Goal: Check status: Check status

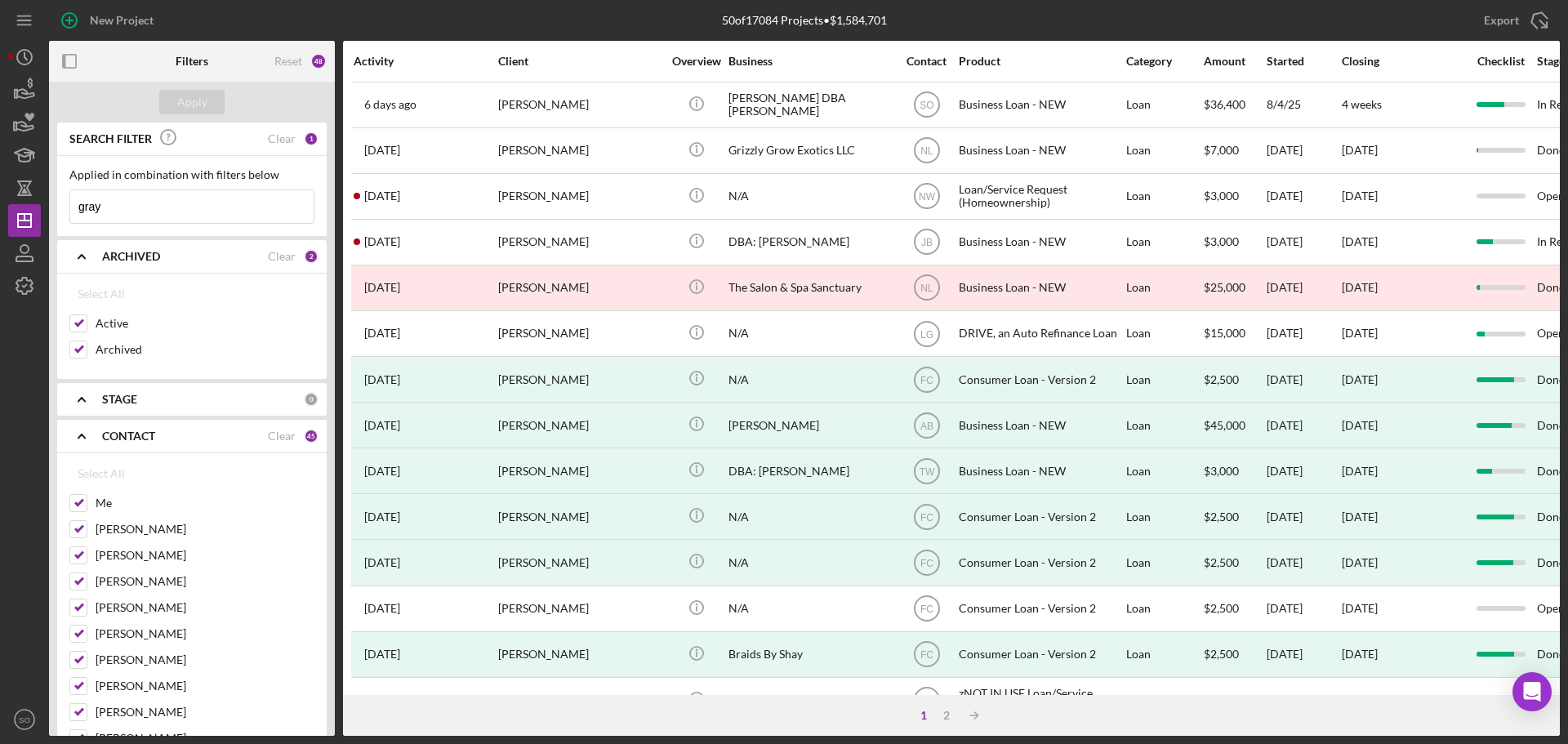
drag, startPoint x: 156, startPoint y: 206, endPoint x: 63, endPoint y: 206, distance: 93.0
click at [63, 206] on div "Applied in combination with filters below gray Icon/Menu Close" at bounding box center [192, 195] width 270 height 80
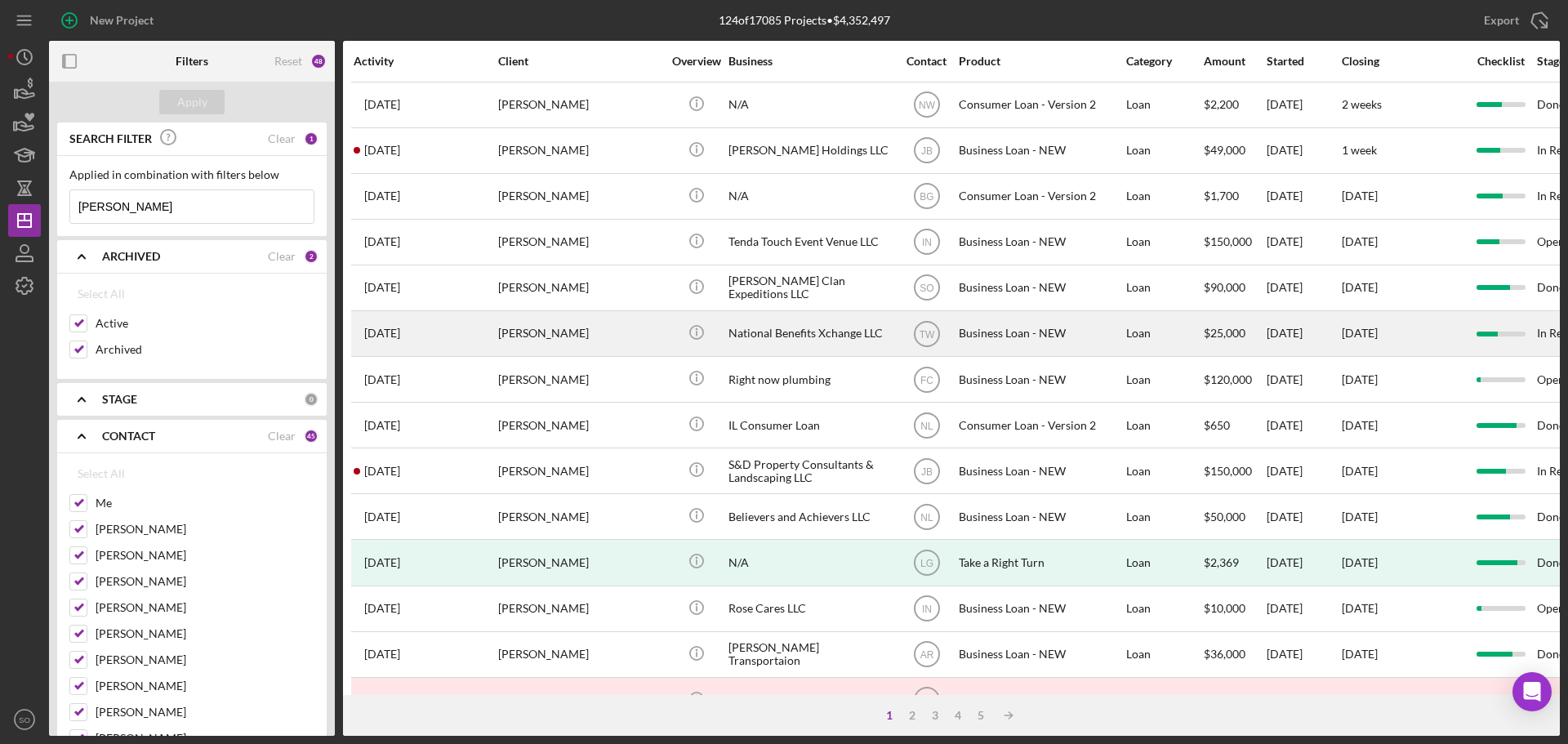
type input "[PERSON_NAME]"
click at [543, 336] on div "[PERSON_NAME]" at bounding box center [580, 334] width 164 height 44
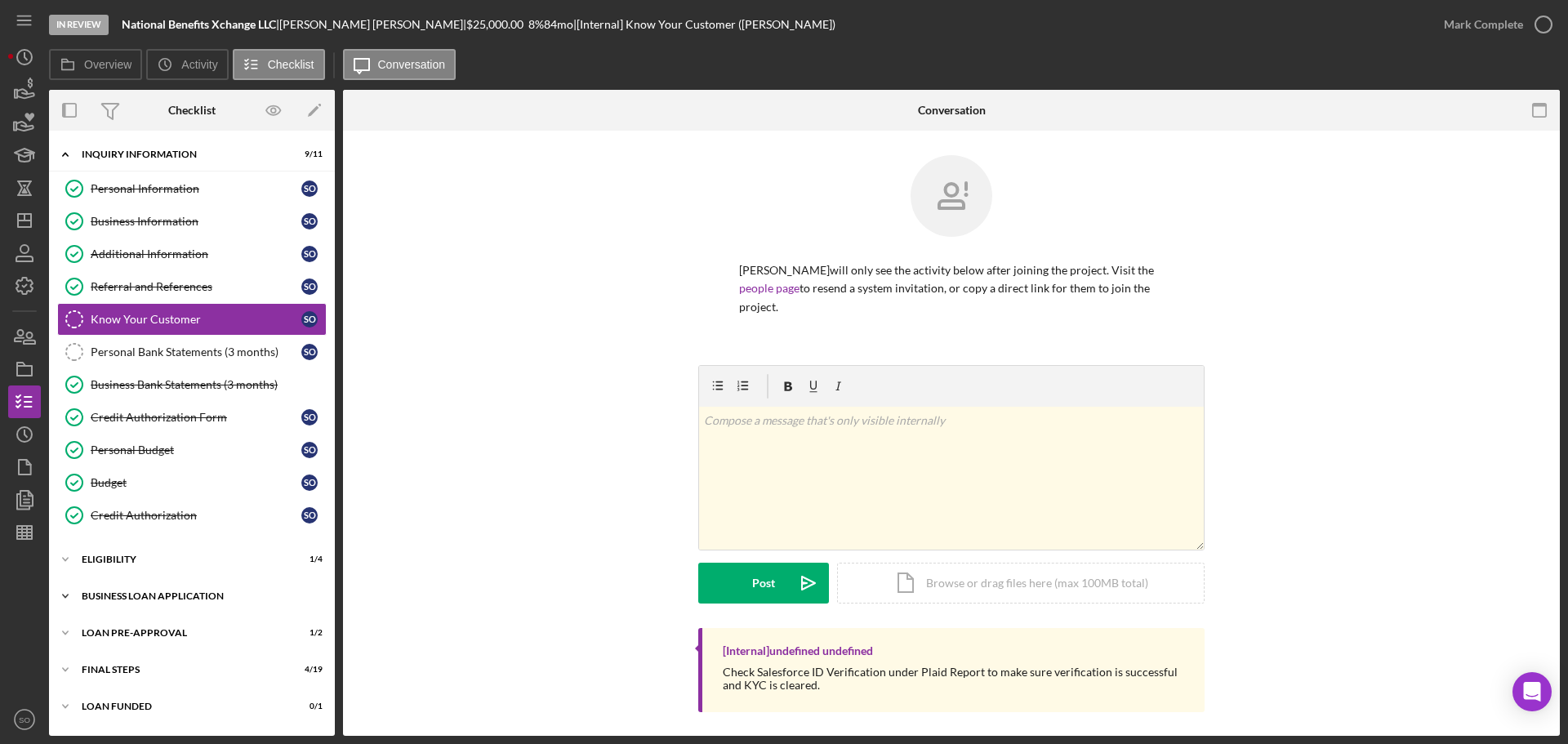
drag, startPoint x: 148, startPoint y: 603, endPoint x: 153, endPoint y: 595, distance: 9.4
click at [148, 603] on div "Icon/Expander BUSINESS LOAN APPLICATION 13 / 26" at bounding box center [191, 595] width 285 height 33
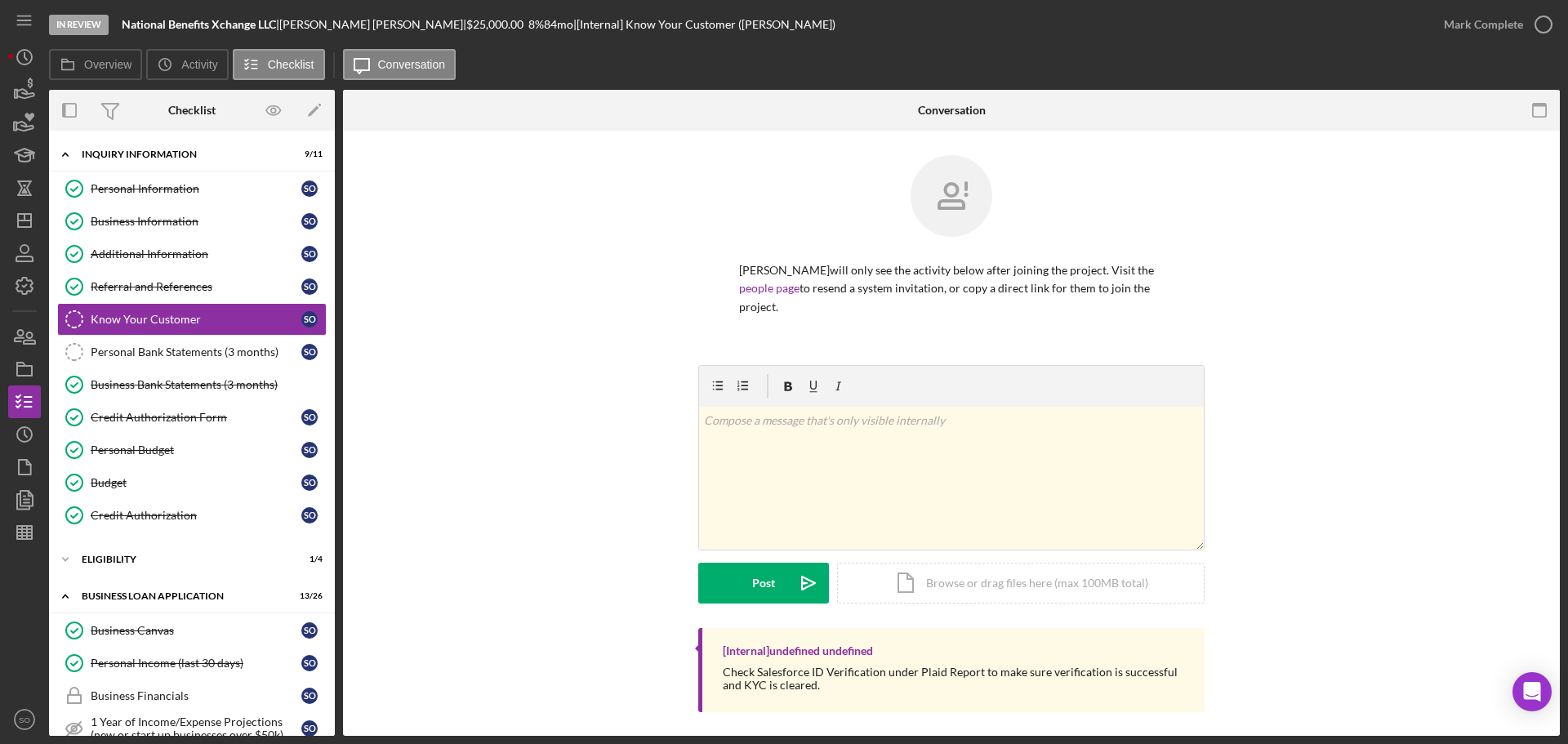
scroll to position [245, 0]
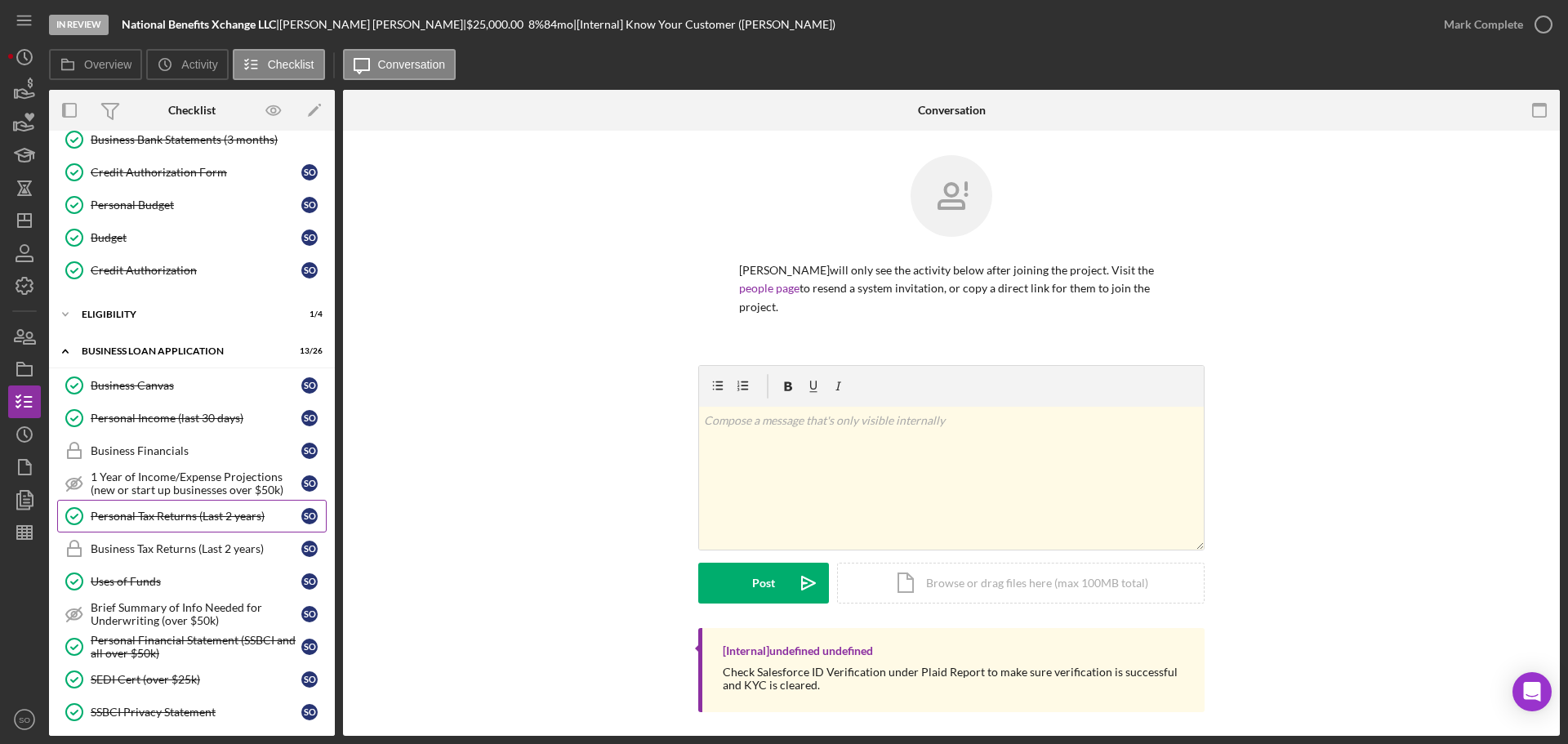
click at [186, 508] on link "Personal Tax Returns (Last 2 years) Personal Tax Returns (Last 2 years) S O" at bounding box center [192, 515] width 270 height 33
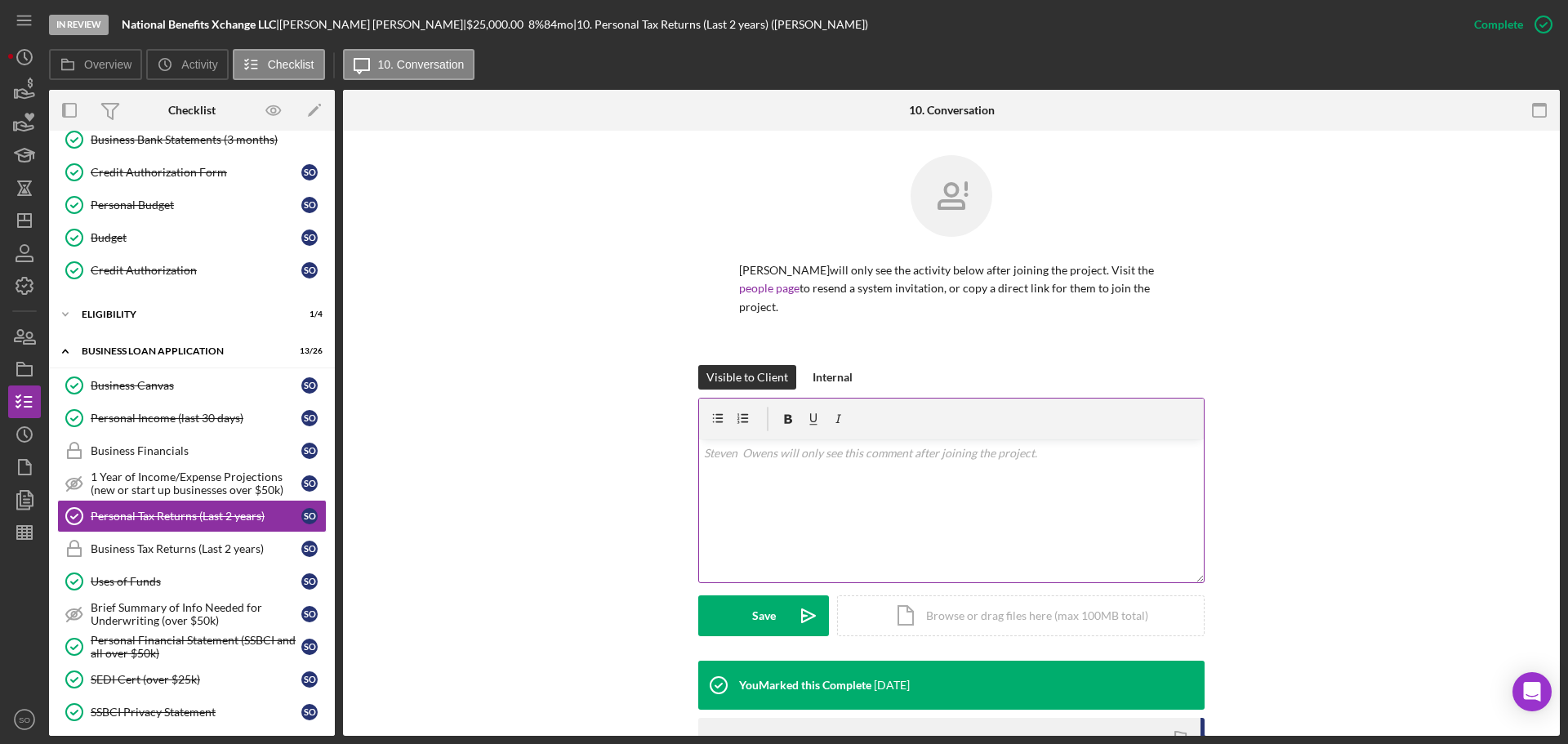
scroll to position [278, 0]
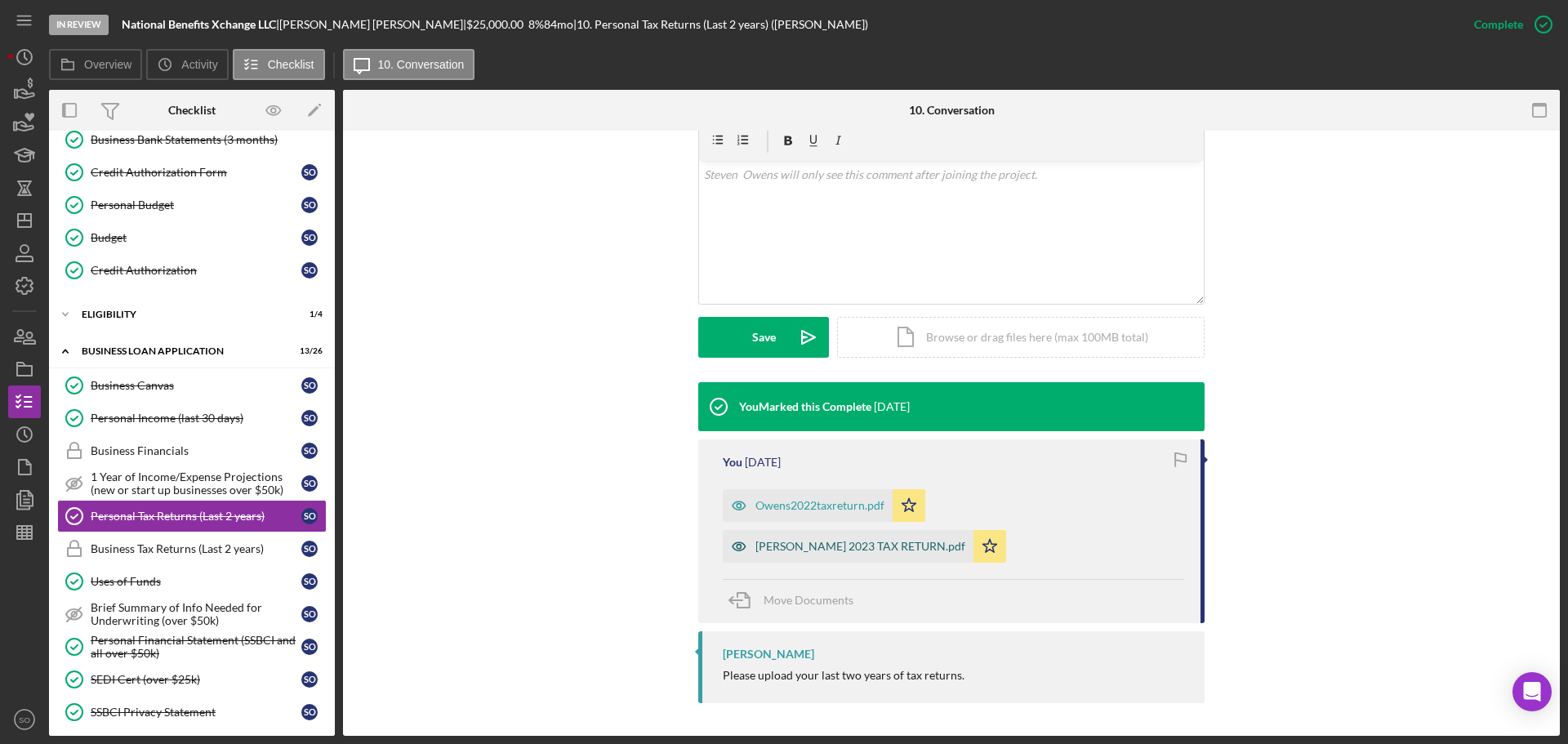
click at [820, 550] on div "[PERSON_NAME] 2023 TAX RETURN.pdf" at bounding box center [860, 546] width 210 height 13
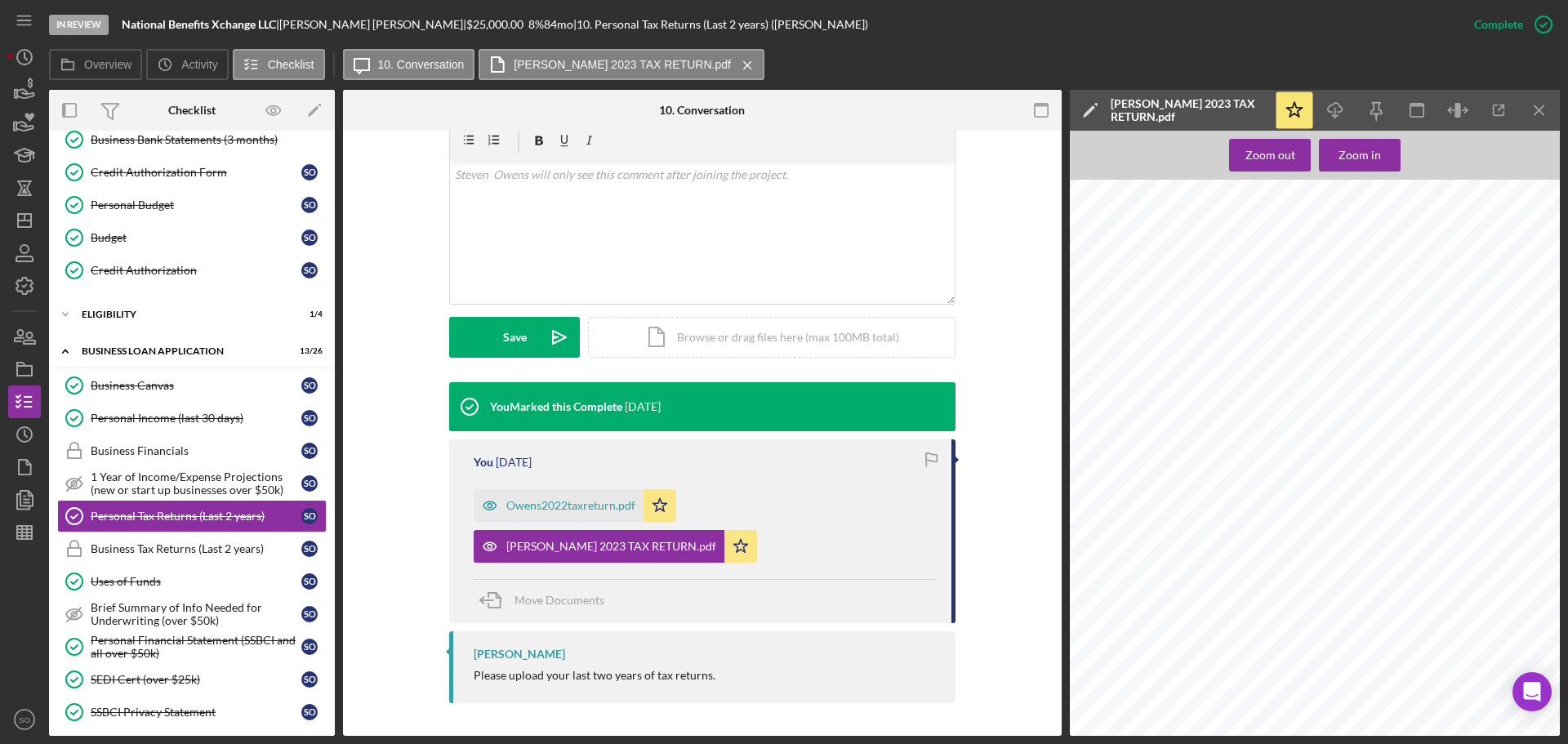
scroll to position [8572, 0]
click at [27, 233] on icon "Icon/Dashboard" at bounding box center [24, 220] width 41 height 41
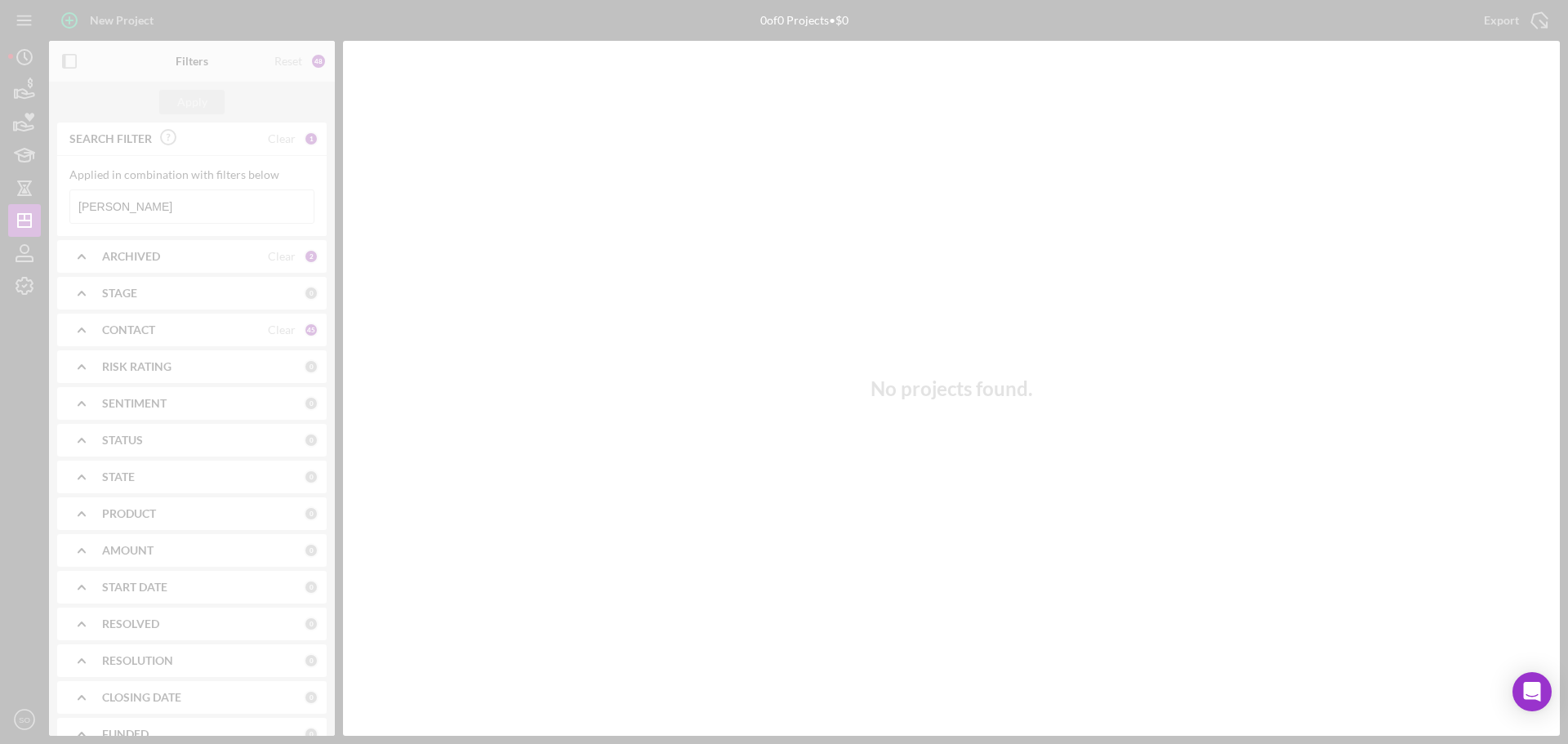
drag, startPoint x: 166, startPoint y: 186, endPoint x: 158, endPoint y: 202, distance: 17.9
click at [158, 202] on div at bounding box center [784, 372] width 1568 height 744
click at [186, 200] on div at bounding box center [784, 372] width 1568 height 744
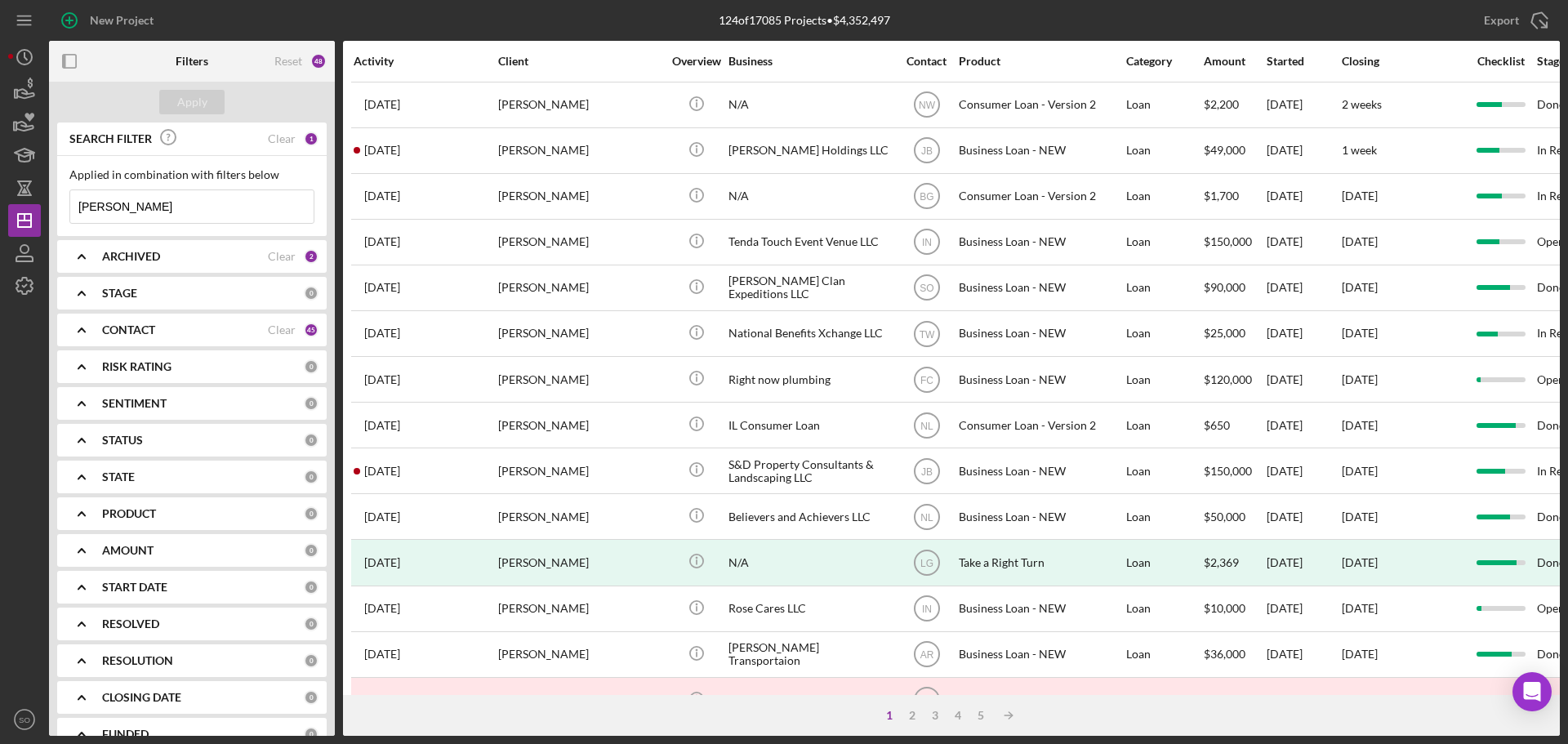
click at [176, 209] on input "[PERSON_NAME]" at bounding box center [192, 206] width 244 height 33
type input "S"
paste input "[PERSON_NAME]"
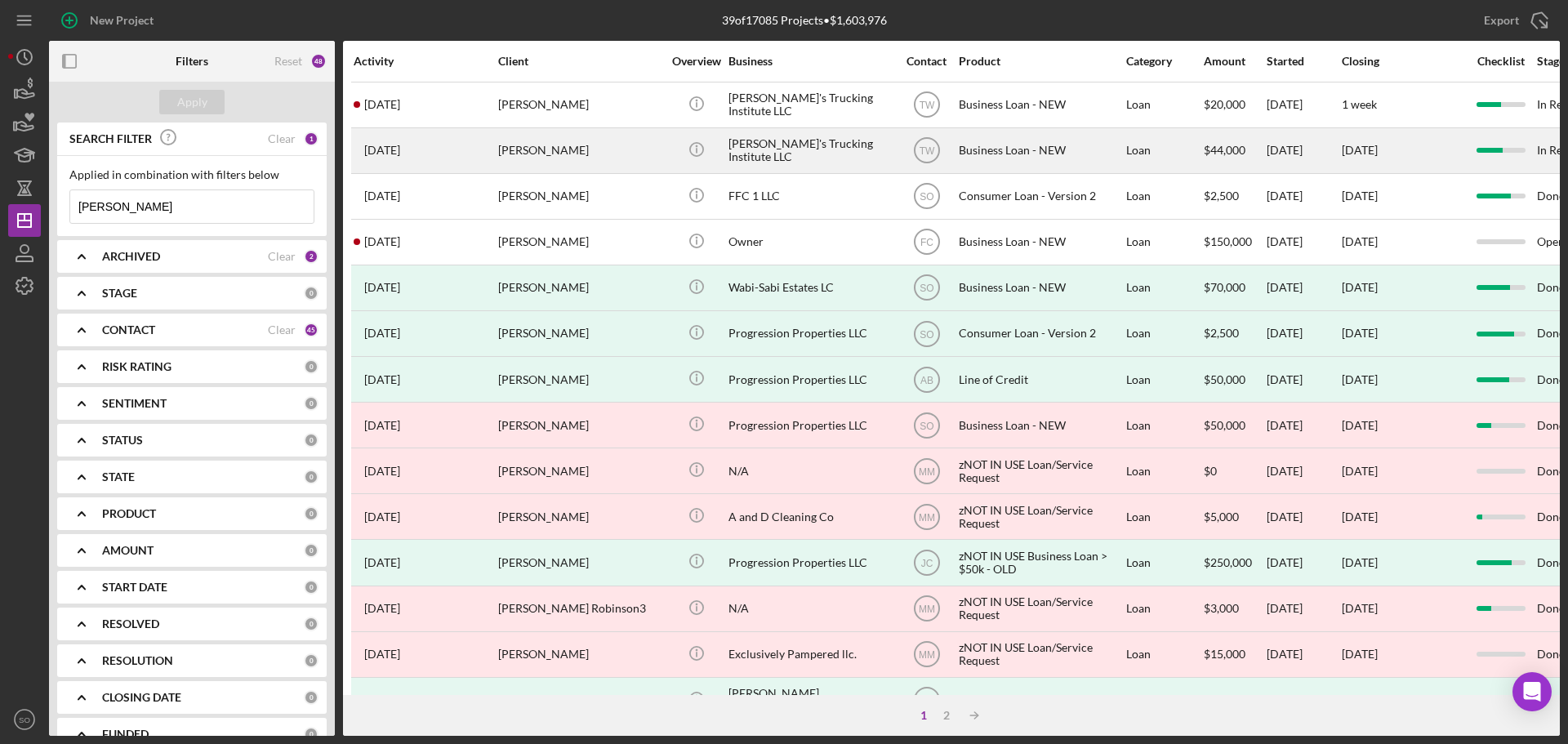
type input "[PERSON_NAME]"
click at [587, 154] on div "[PERSON_NAME]" at bounding box center [580, 151] width 164 height 44
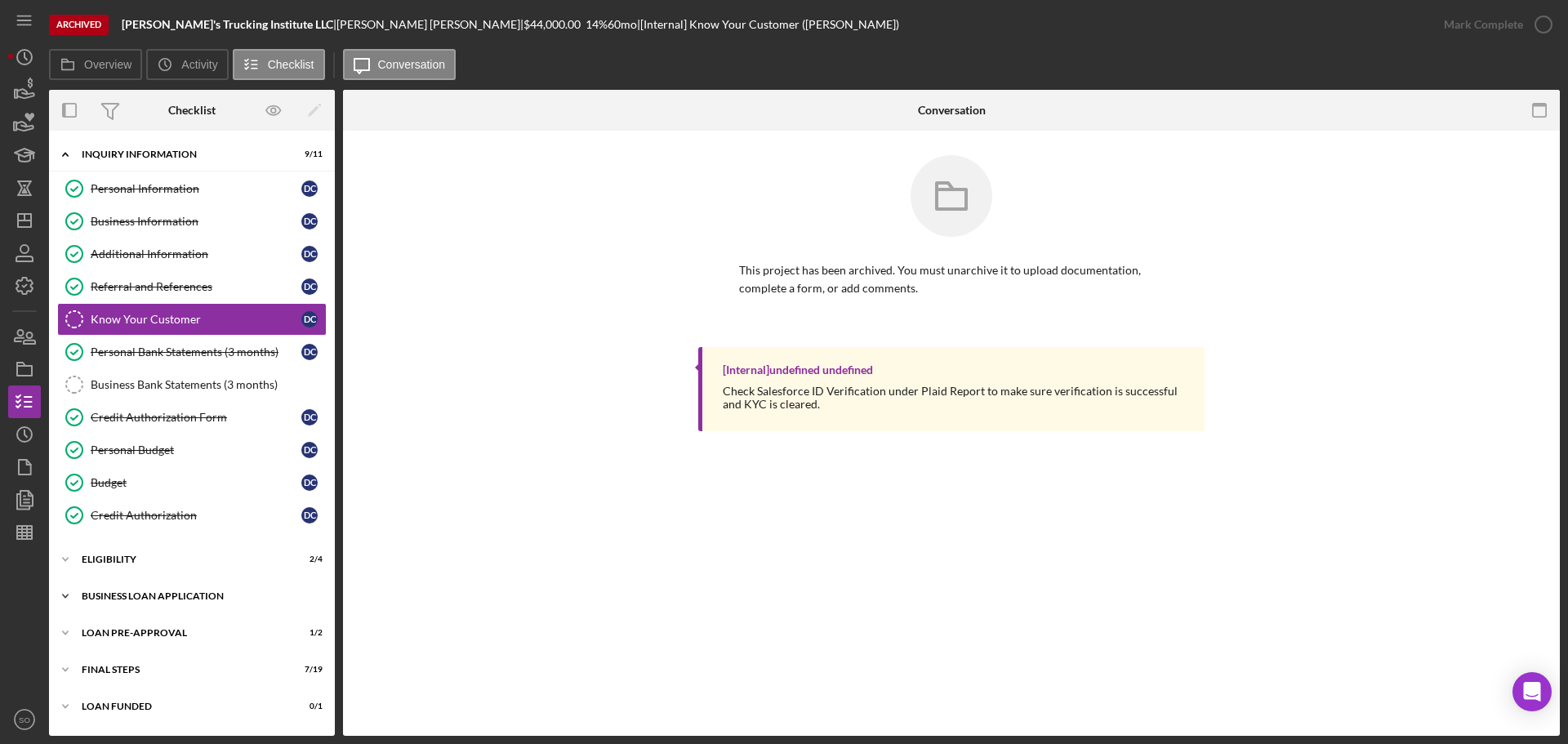
click at [164, 588] on div "Icon/Expander BUSINESS LOAN APPLICATION 15 / 26" at bounding box center [191, 595] width 285 height 33
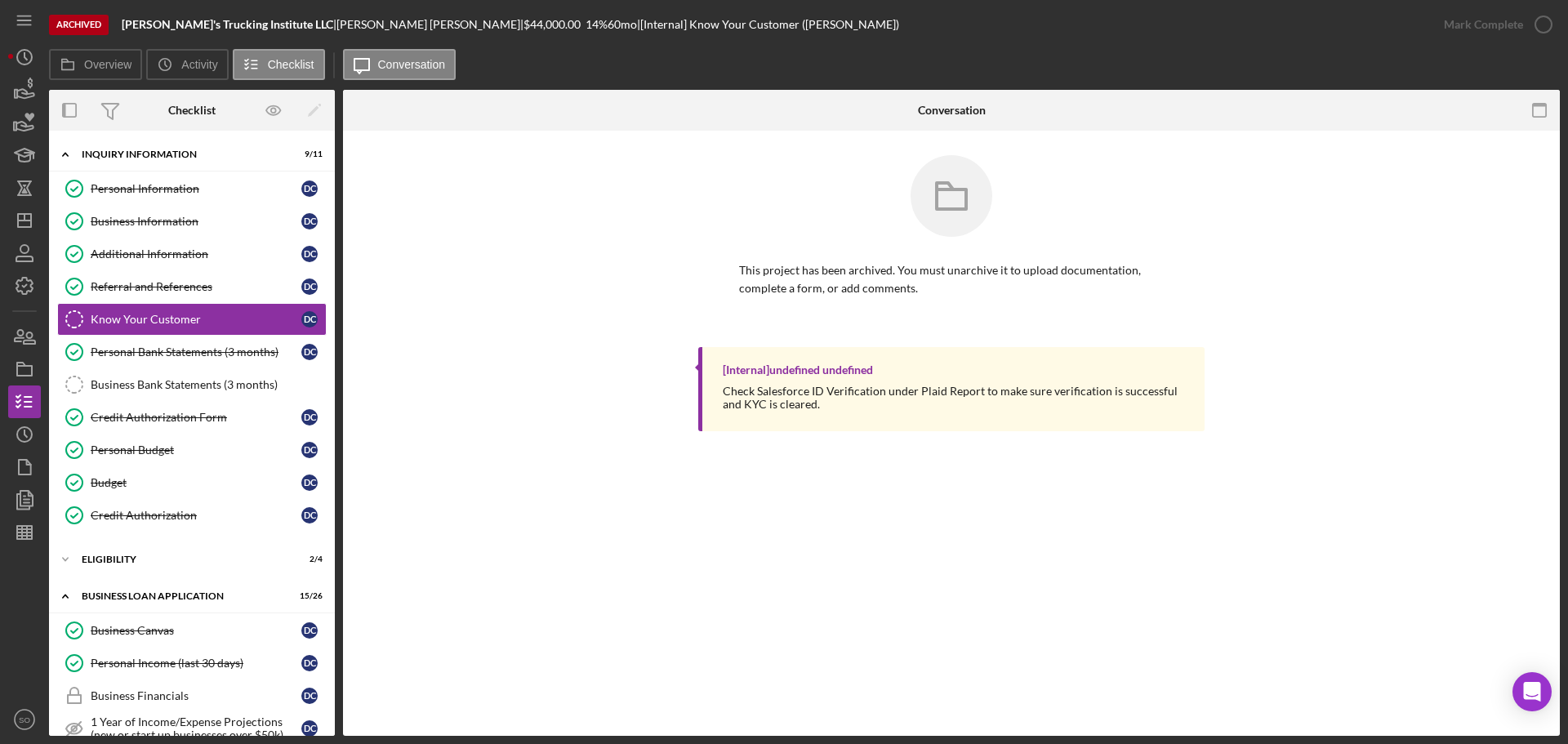
scroll to position [163, 0]
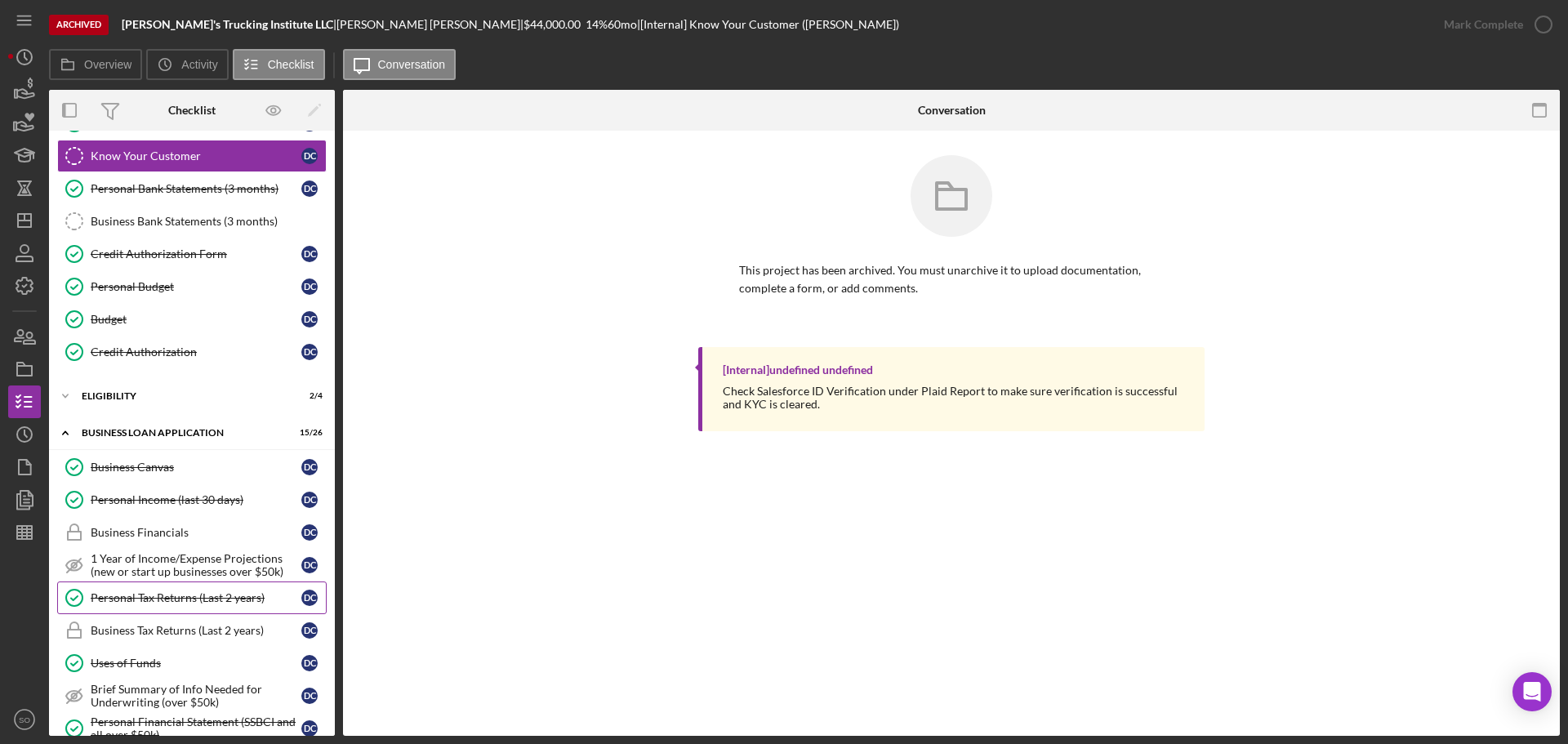
click at [151, 597] on div "Personal Tax Returns (Last 2 years)" at bounding box center [195, 597] width 211 height 13
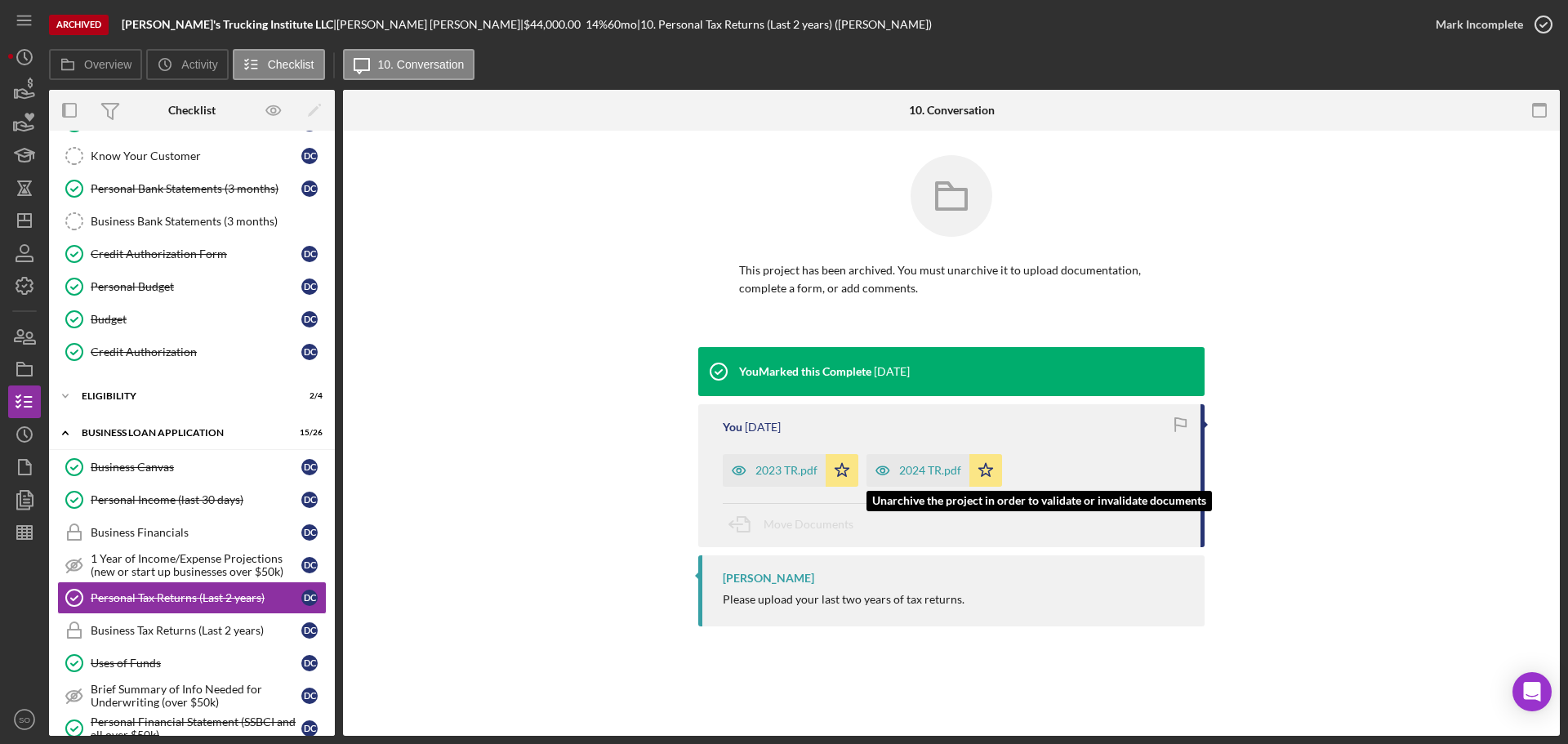
click at [925, 476] on div "2024 TR.pdf" at bounding box center [930, 470] width 62 height 13
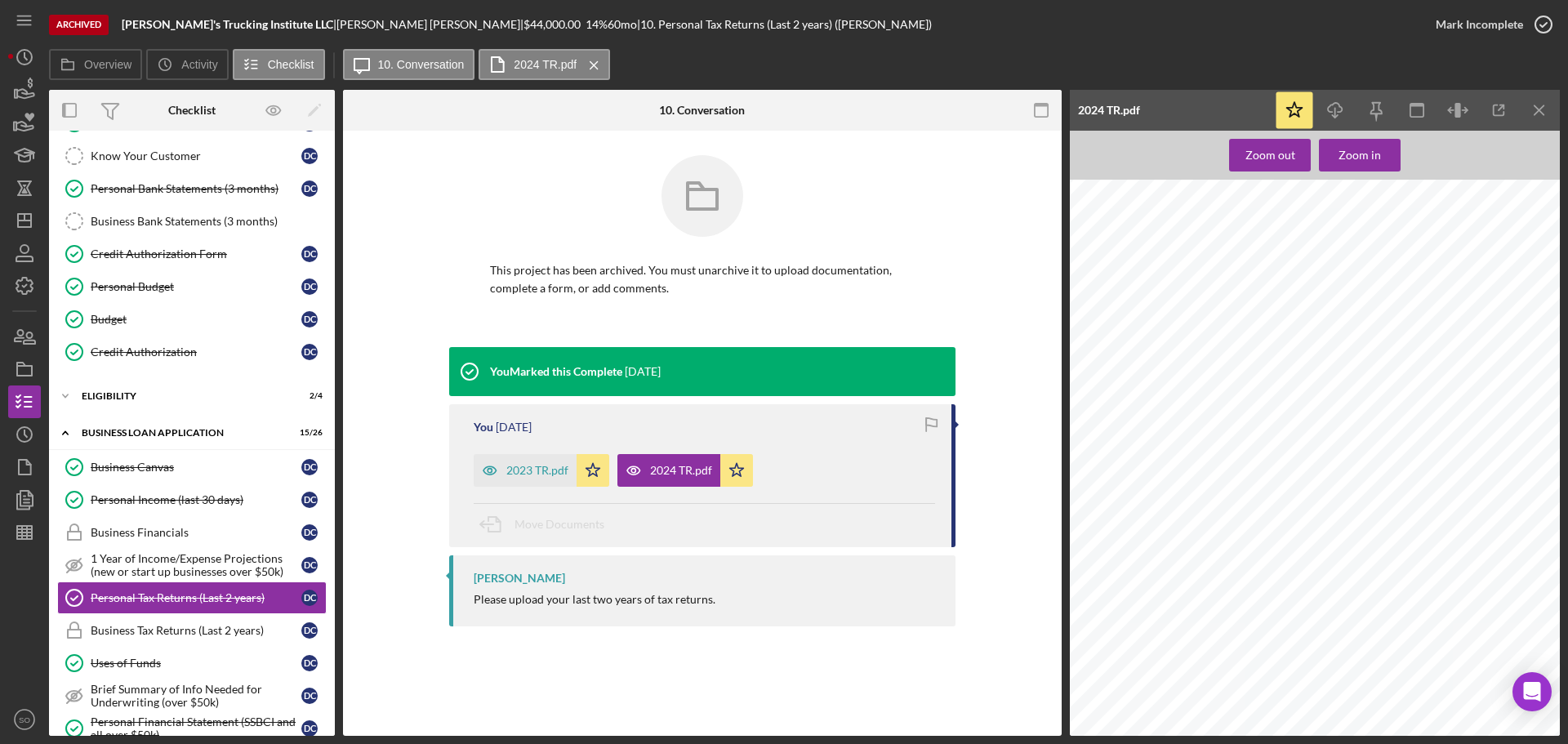
scroll to position [4000, 0]
click at [30, 216] on polygon "button" at bounding box center [24, 220] width 13 height 13
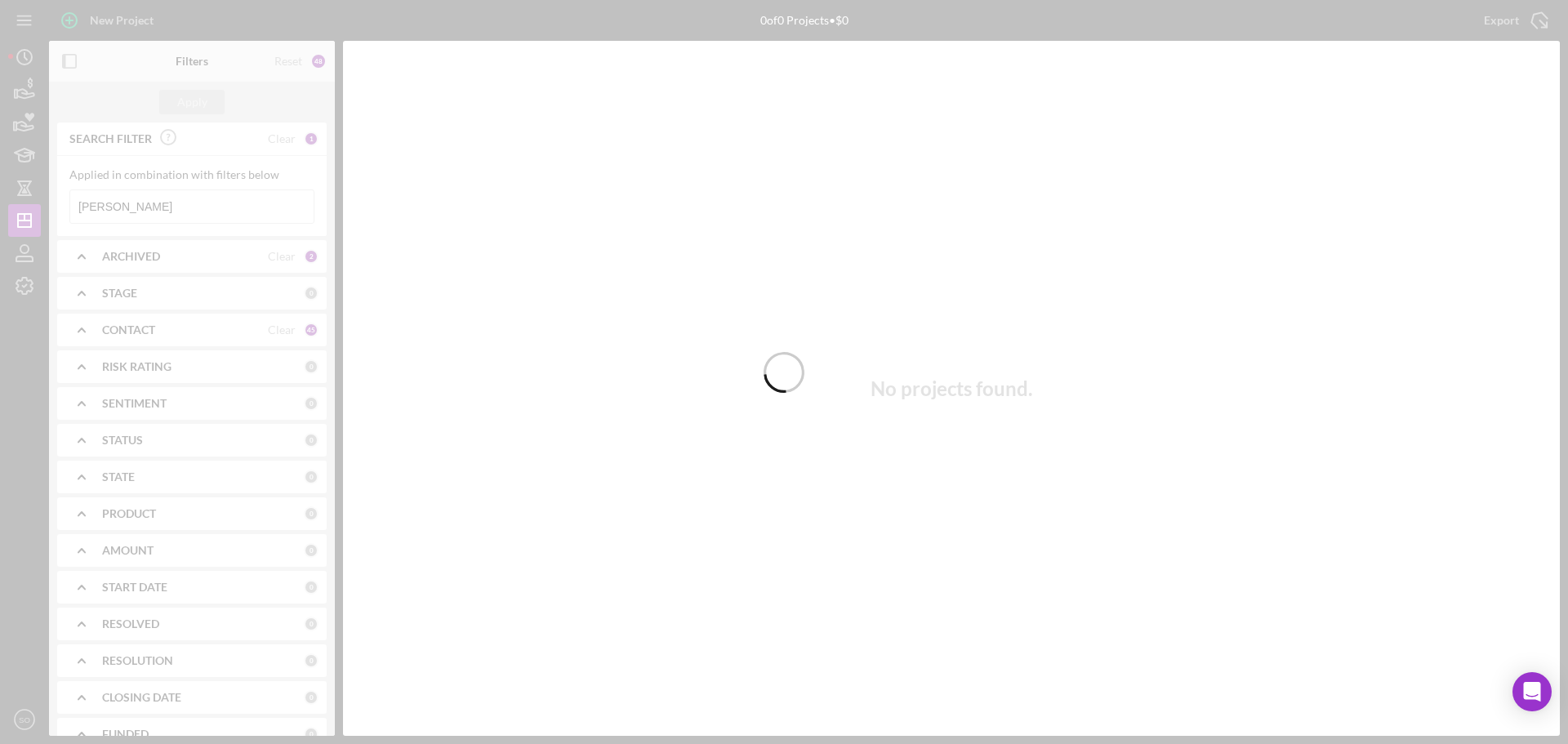
click at [224, 203] on div at bounding box center [784, 372] width 1568 height 744
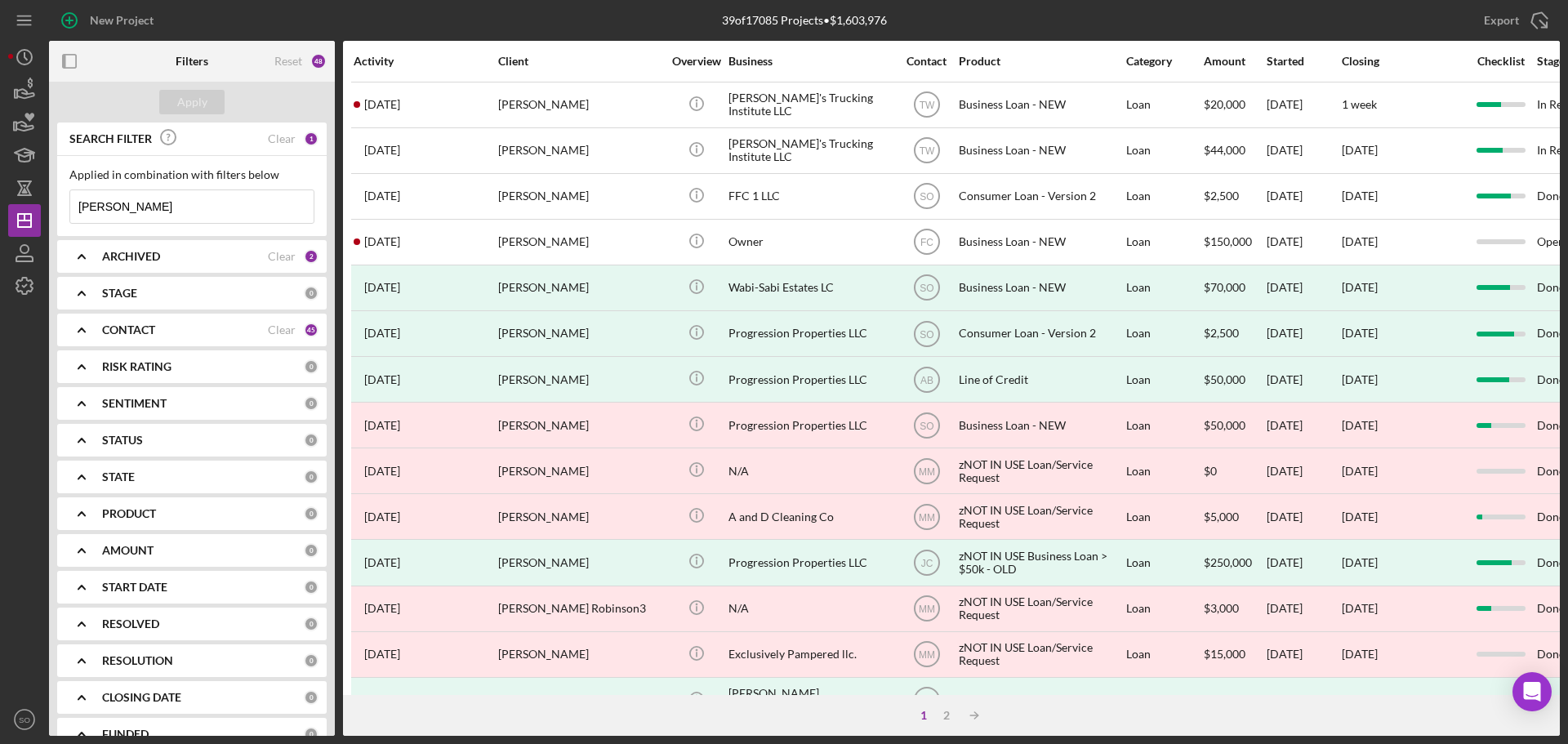
drag, startPoint x: 224, startPoint y: 203, endPoint x: 63, endPoint y: 205, distance: 161.0
click at [63, 205] on div "Applied in combination with filters below [PERSON_NAME] Icon/Menu Close" at bounding box center [192, 195] width 270 height 80
paste input "[PERSON_NAME]"
type input "[PERSON_NAME]"
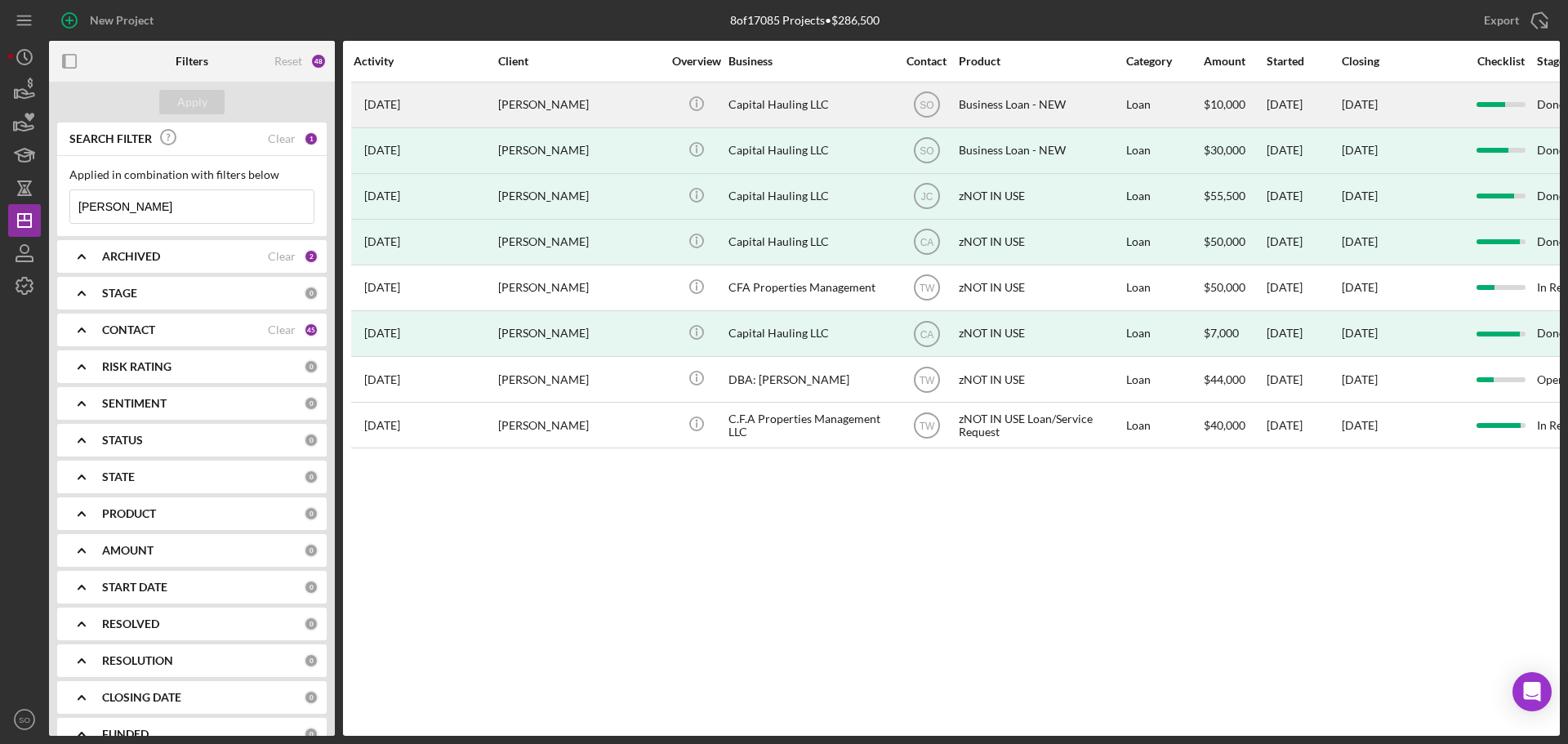
click at [653, 118] on div "[PERSON_NAME]" at bounding box center [580, 105] width 164 height 44
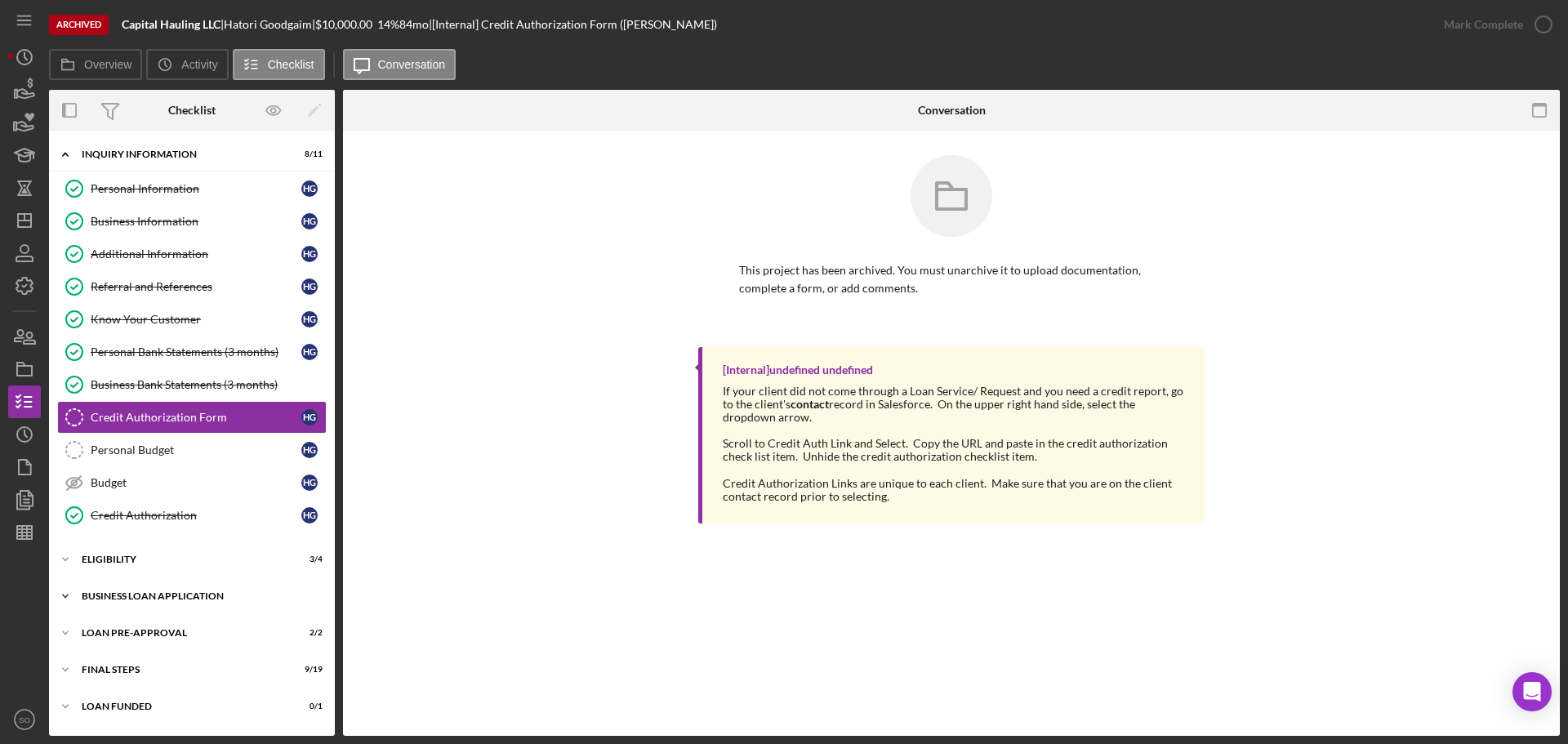
click at [210, 596] on div "BUSINESS LOAN APPLICATION" at bounding box center [197, 596] width 233 height 10
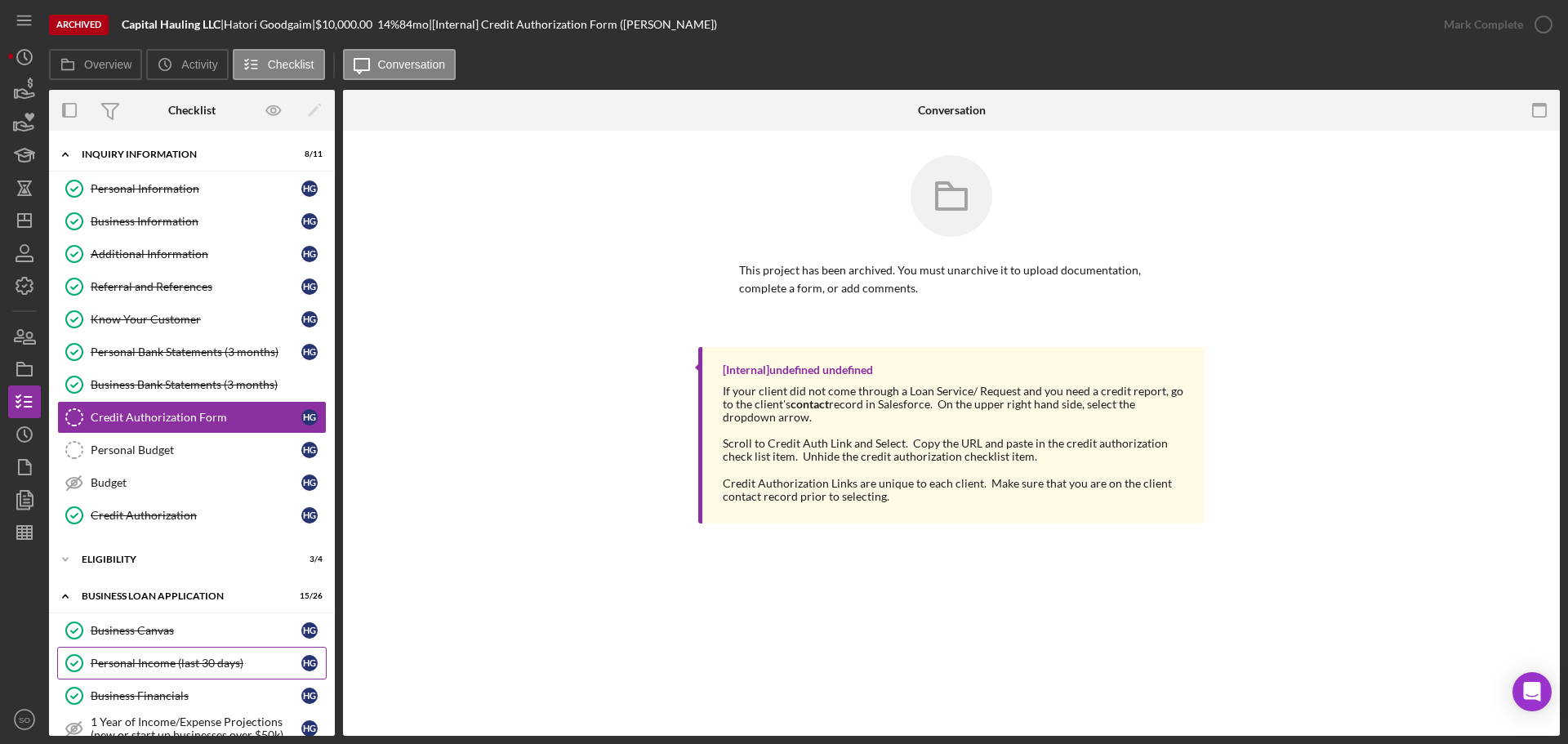
scroll to position [245, 0]
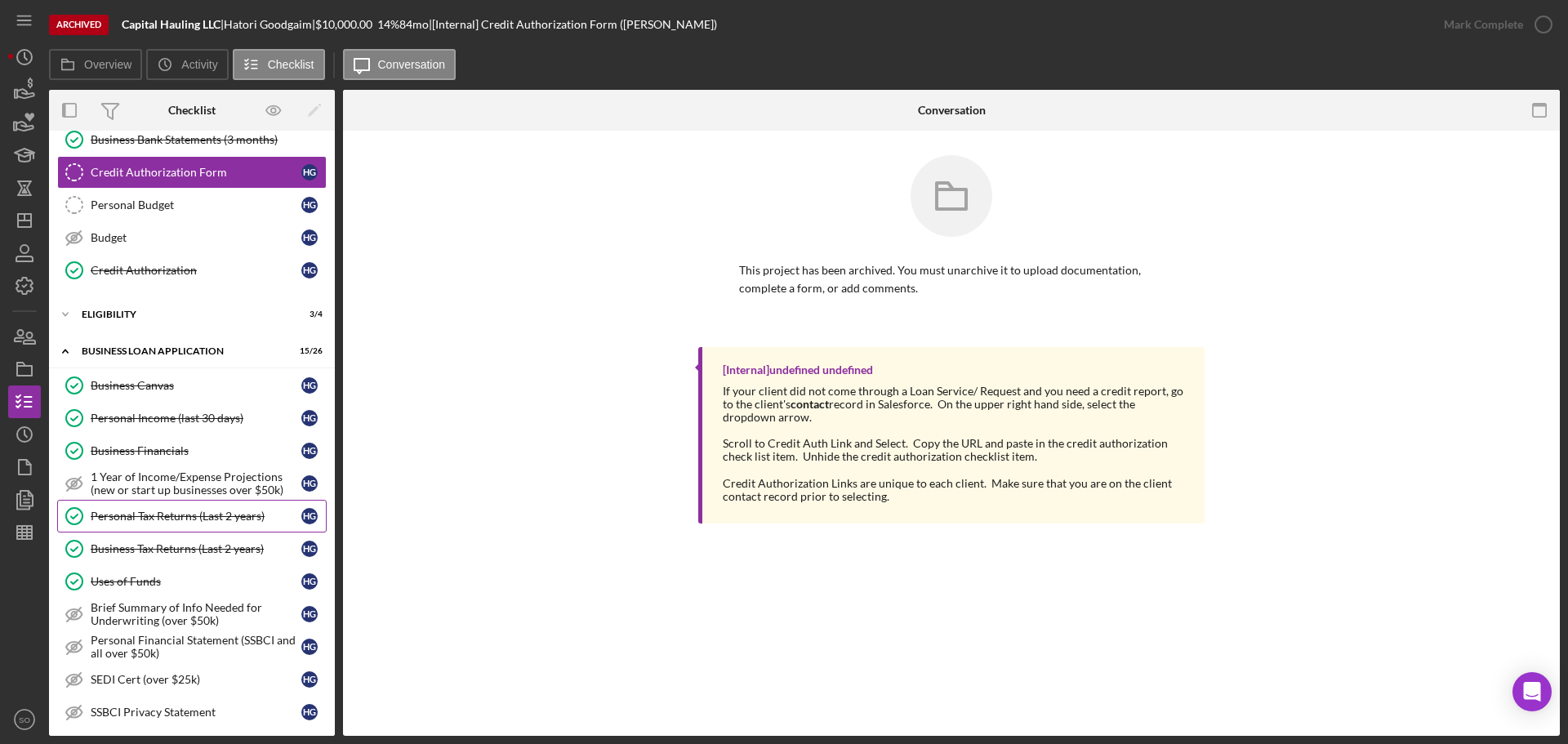
click at [200, 519] on div "Personal Tax Returns (Last 2 years)" at bounding box center [195, 515] width 211 height 13
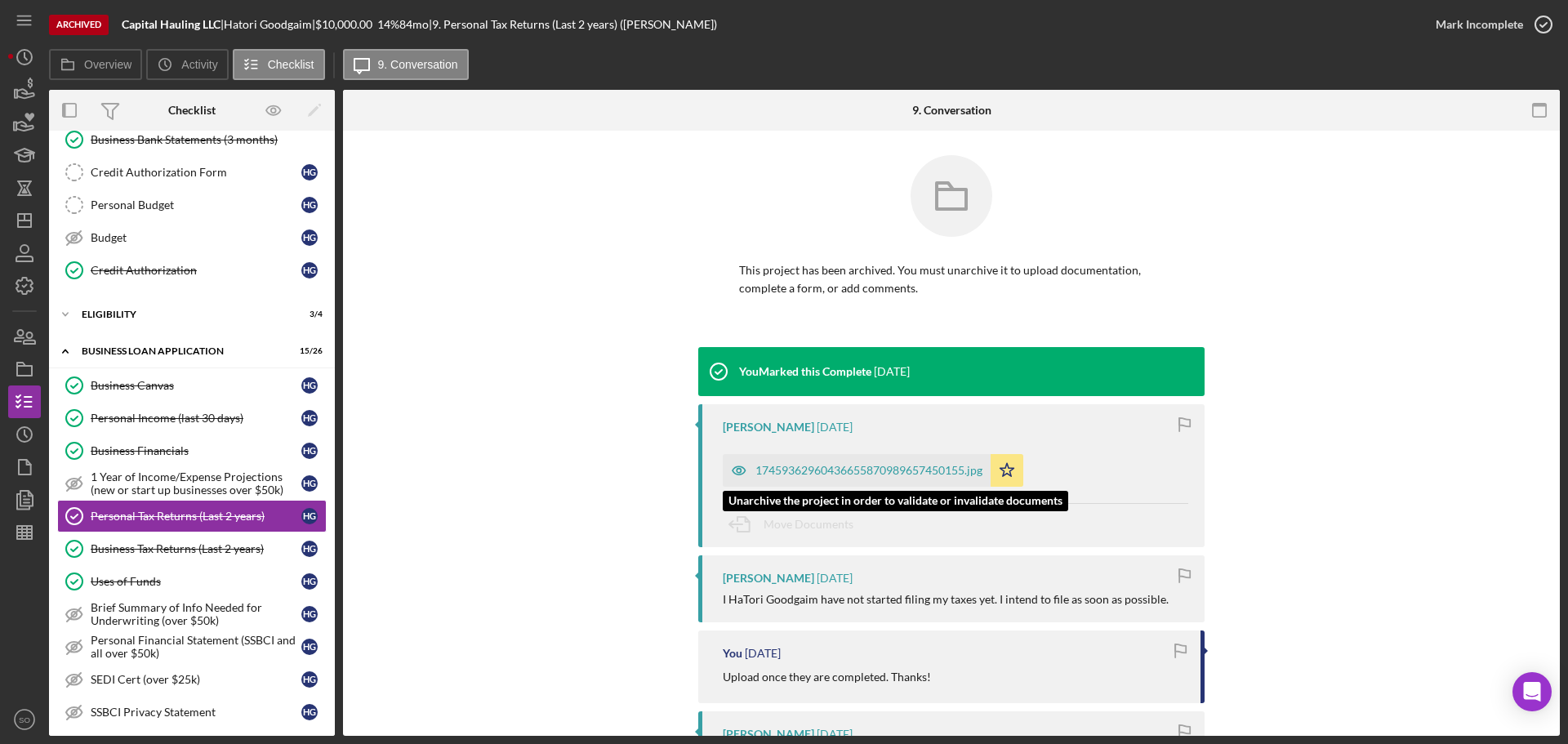
click at [841, 469] on div "17459362960436655870989657450155.jpg" at bounding box center [868, 470] width 227 height 13
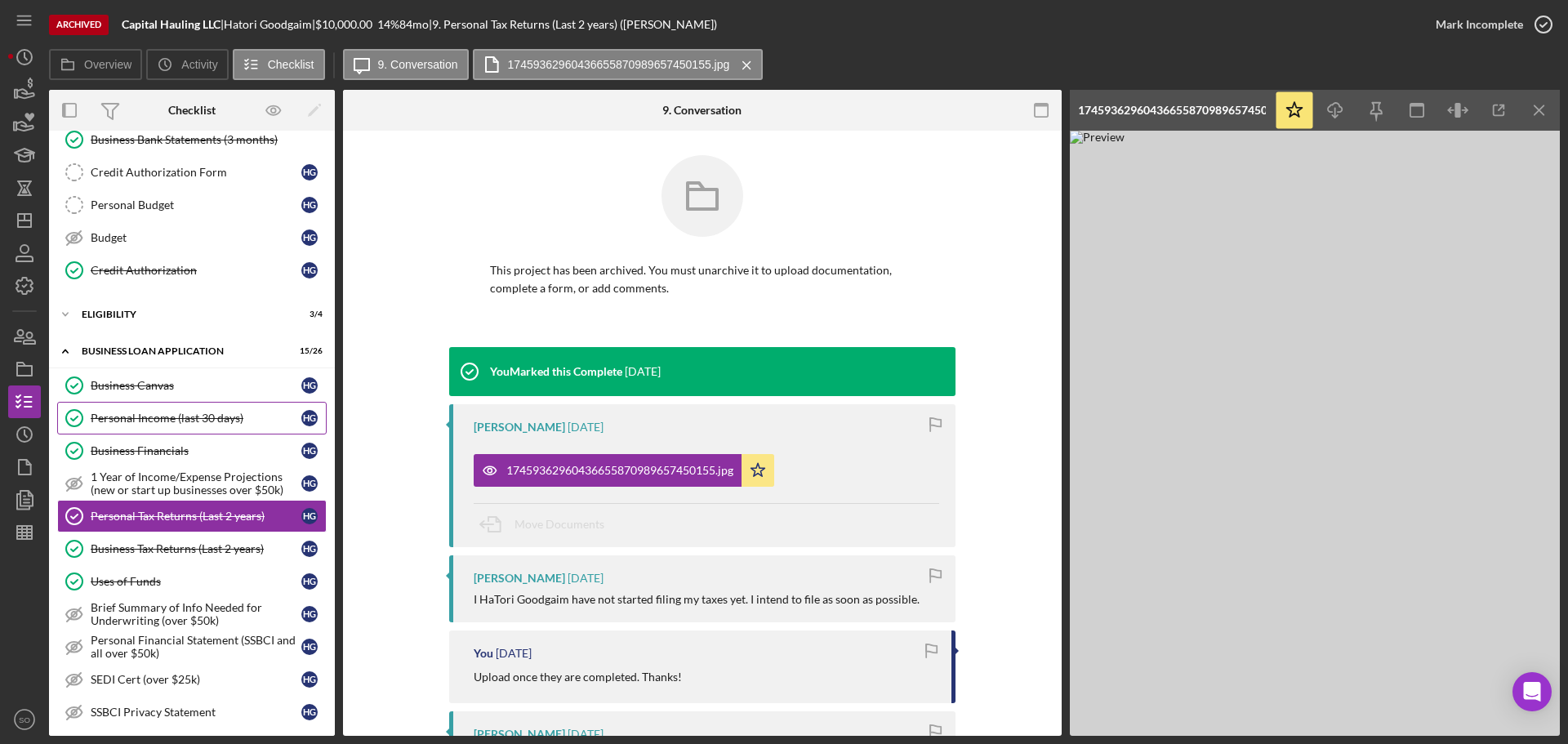
click at [163, 418] on div "Personal Income (last 30 days)" at bounding box center [195, 417] width 211 height 13
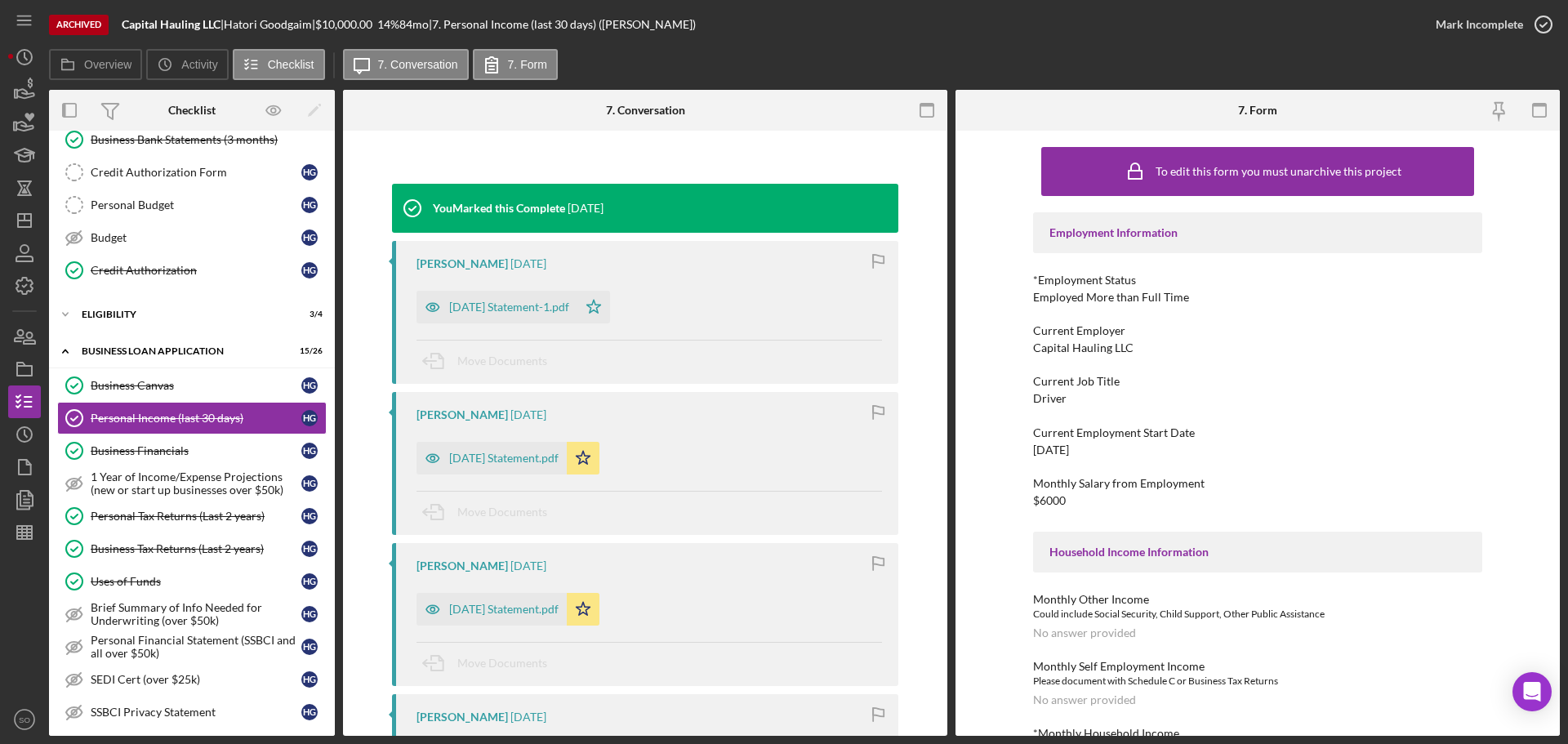
scroll to position [245, 0]
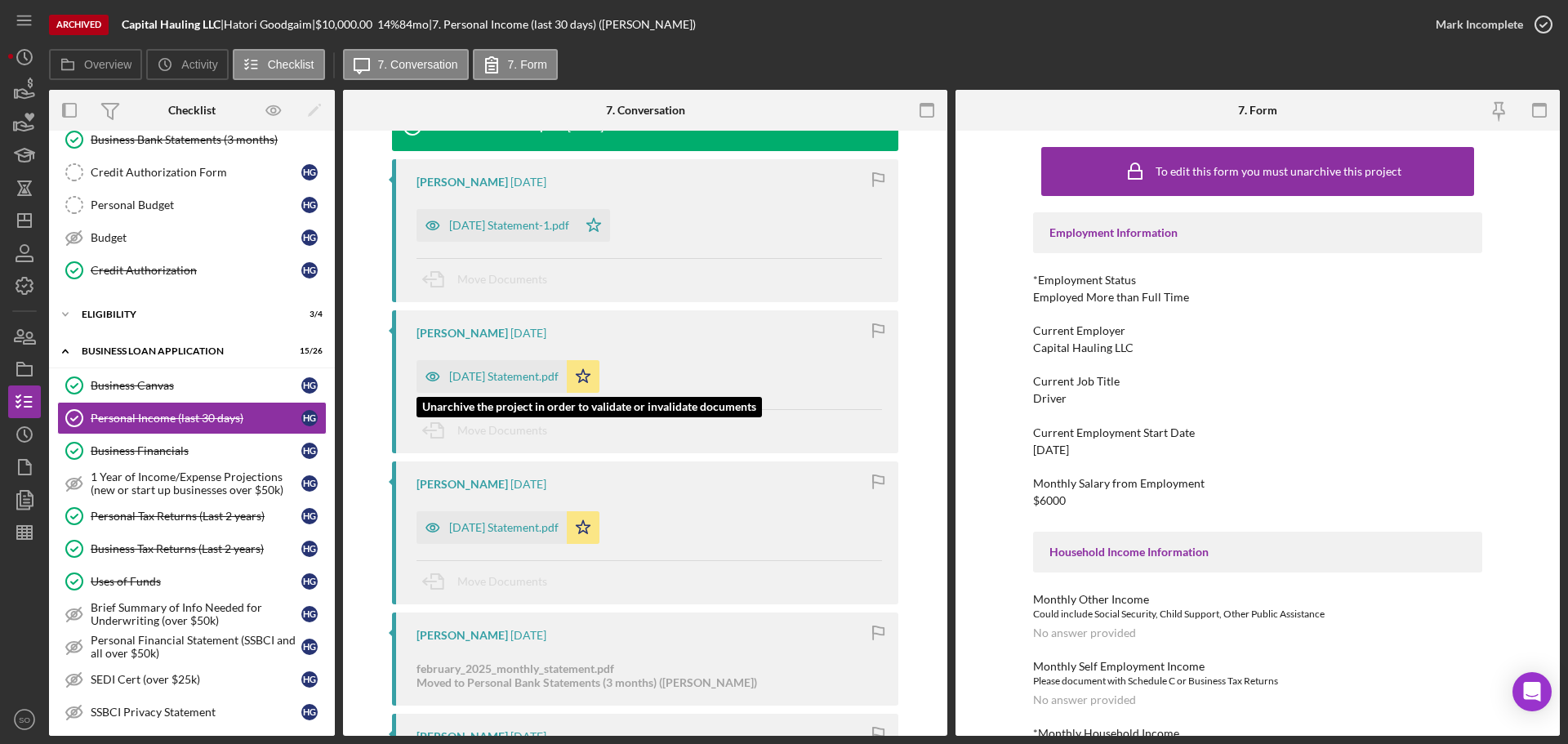
click at [489, 374] on div "[DATE] Statement.pdf" at bounding box center [504, 375] width 109 height 13
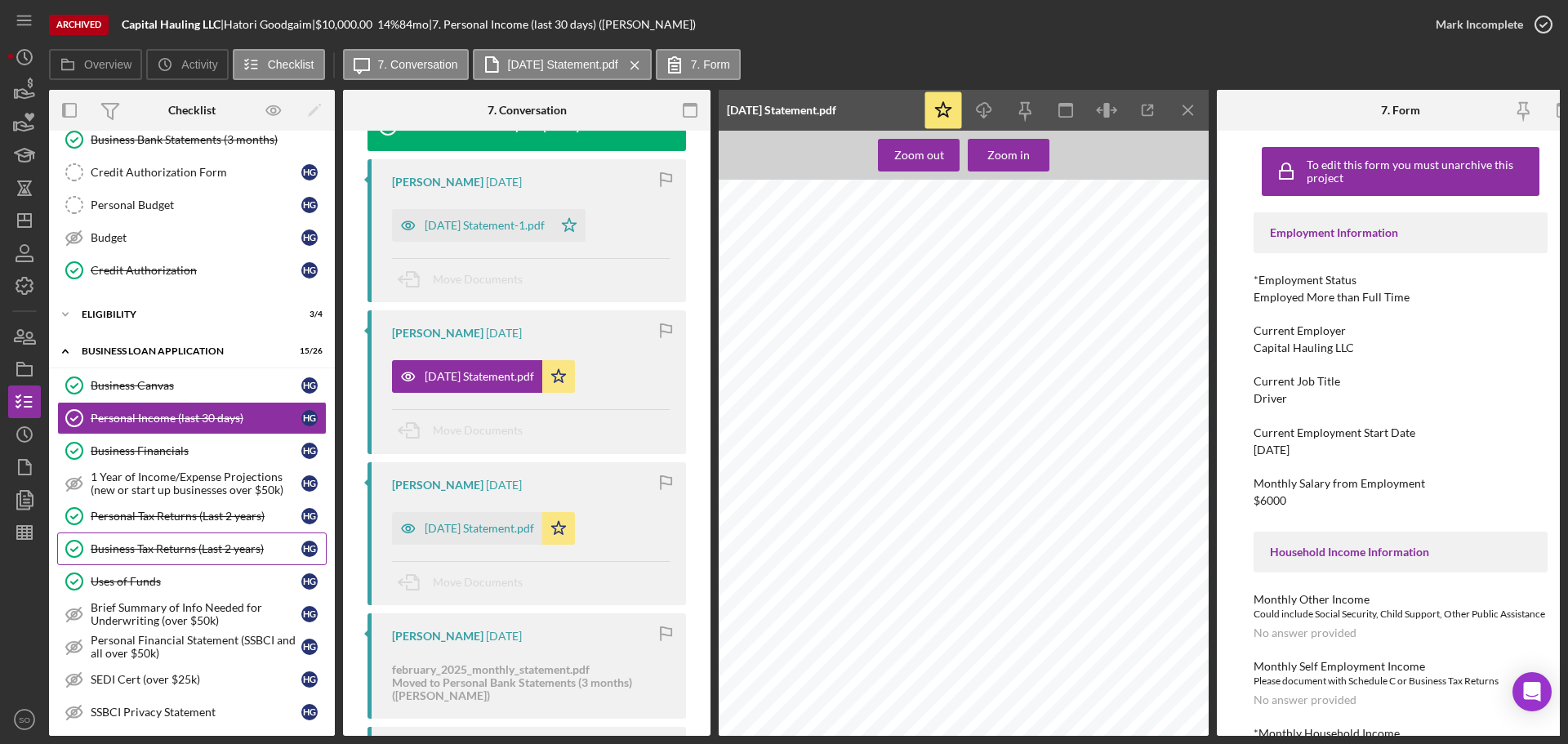
scroll to position [0, 0]
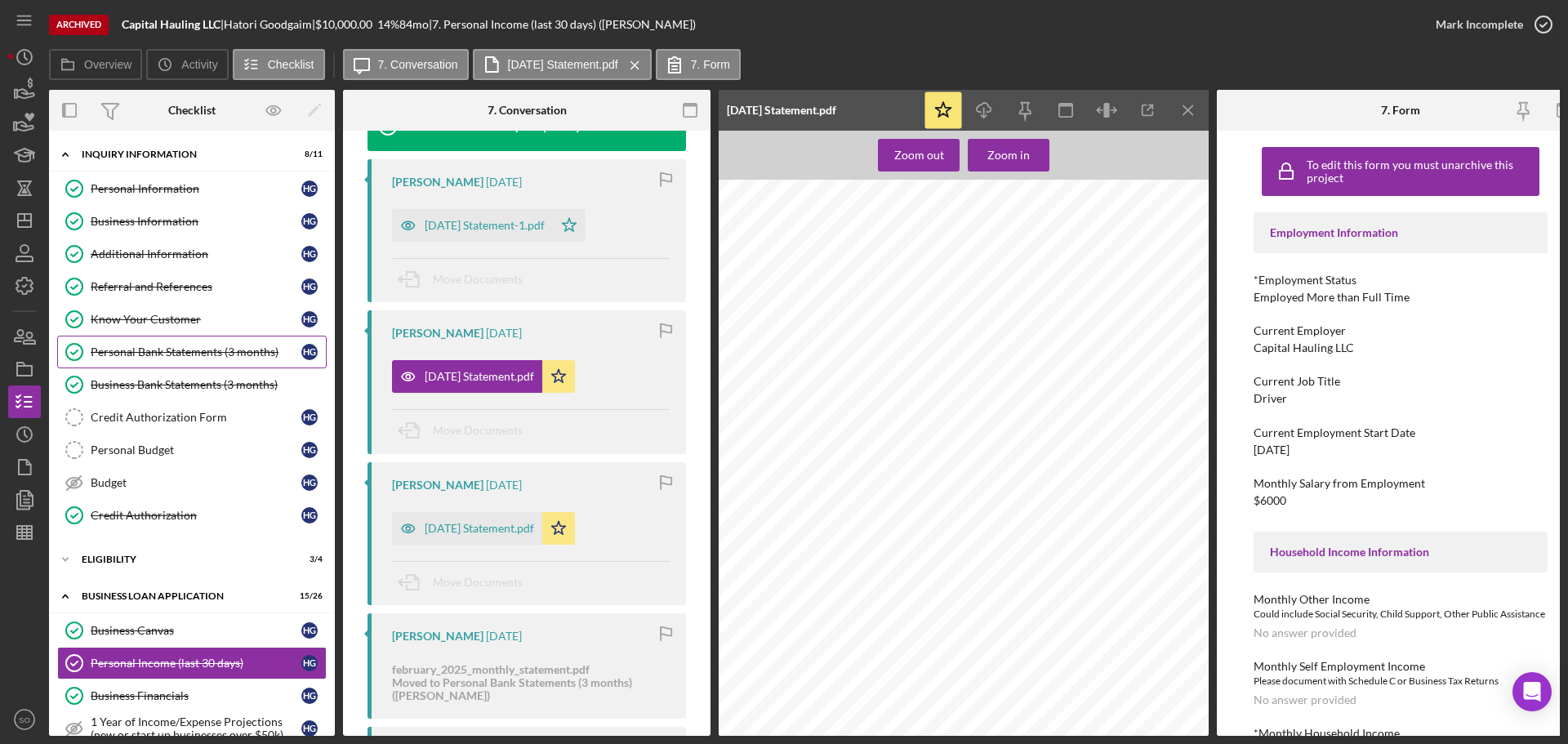
click at [170, 360] on link "Personal Bank Statements (3 months) Personal Bank Statements (3 months) H G" at bounding box center [192, 352] width 270 height 33
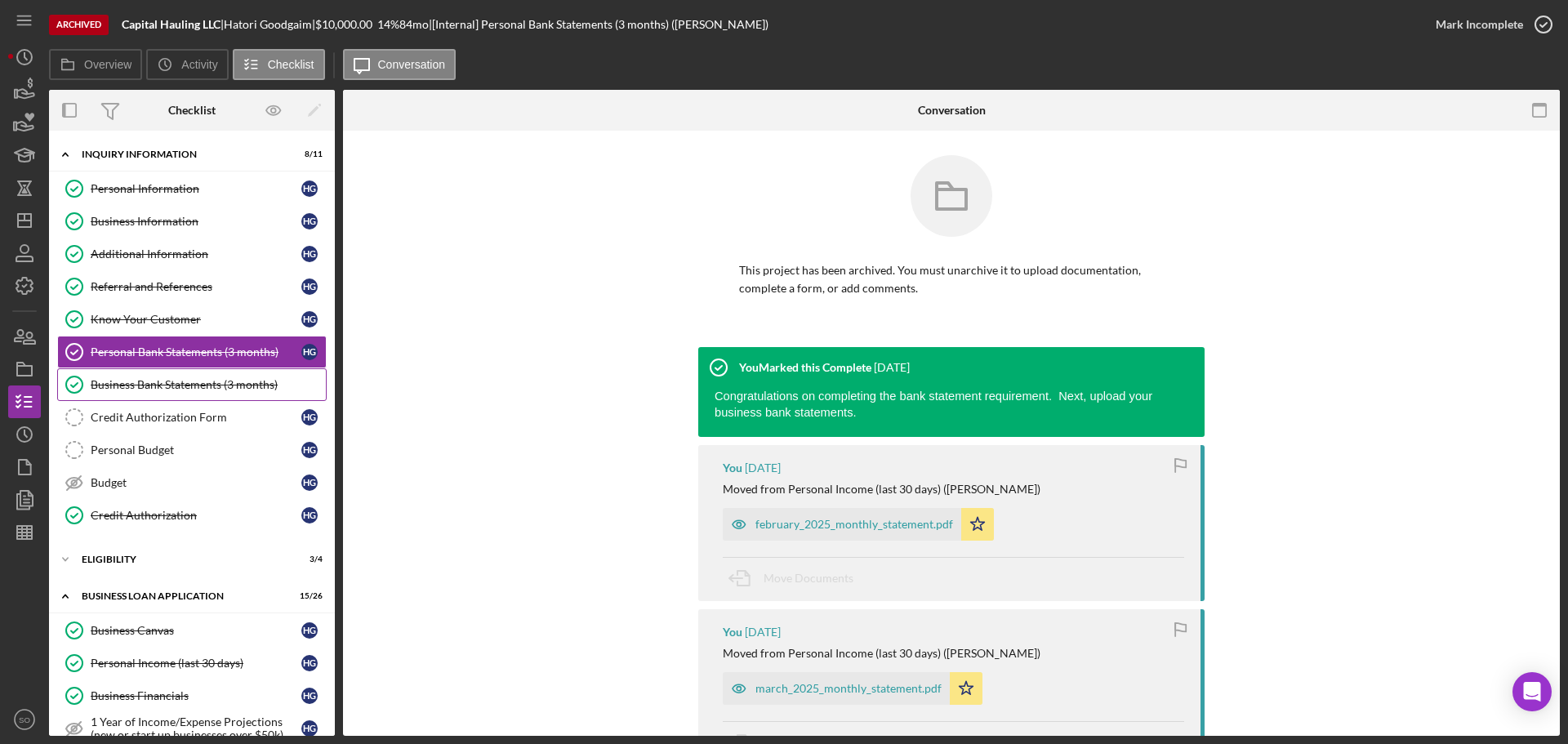
click at [166, 375] on link "Business Bank Statements (3 months) Business Bank Statements (3 months)" at bounding box center [192, 384] width 270 height 33
